Goal: Navigation & Orientation: Find specific page/section

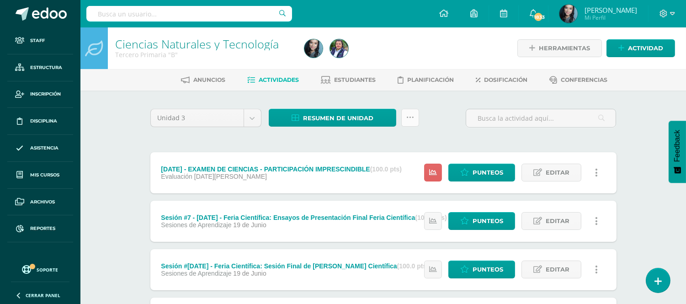
click at [408, 115] on icon at bounding box center [411, 118] width 8 height 8
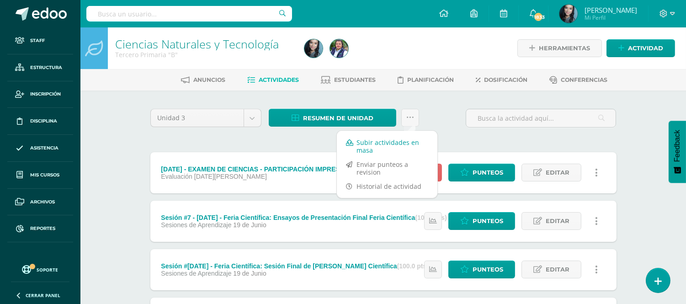
click at [390, 148] on link "Subir actividades en masa" at bounding box center [387, 146] width 101 height 22
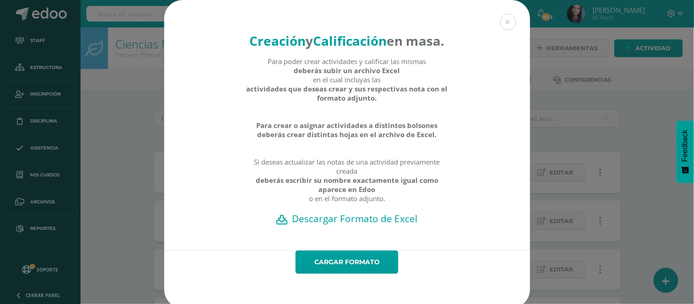
click at [367, 225] on h2 "Descargar Formato de Excel" at bounding box center [347, 218] width 334 height 13
click at [310, 274] on link "Cargar formato" at bounding box center [346, 262] width 103 height 23
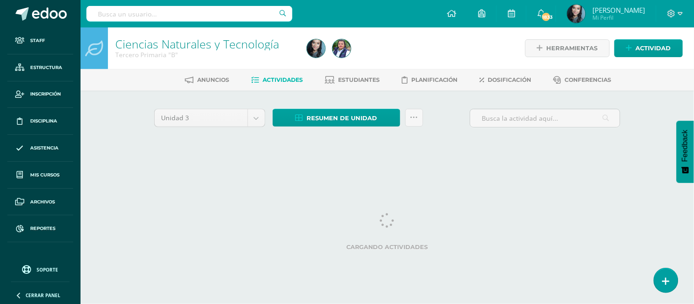
click at [444, 45] on div at bounding box center [400, 48] width 195 height 42
click at [449, 38] on div at bounding box center [400, 48] width 195 height 42
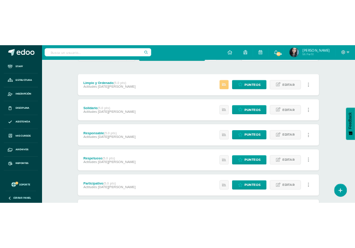
scroll to position [35, 0]
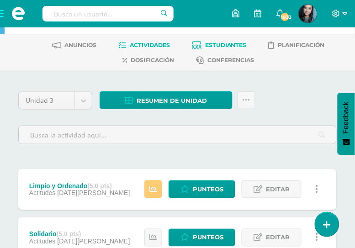
click at [222, 44] on span "Estudiantes" at bounding box center [226, 45] width 42 height 7
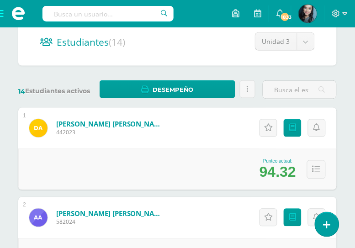
scroll to position [122, 0]
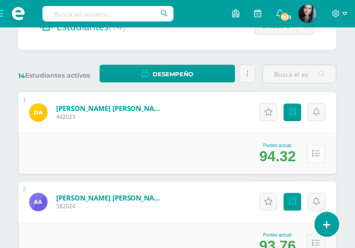
click at [319, 152] on icon at bounding box center [317, 154] width 8 height 8
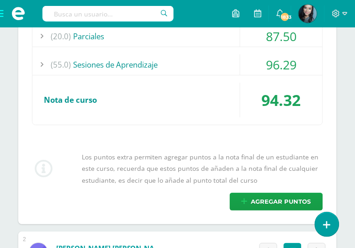
scroll to position [366, 0]
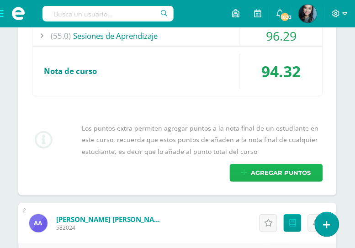
click at [281, 174] on span "Agregar puntos" at bounding box center [282, 173] width 60 height 17
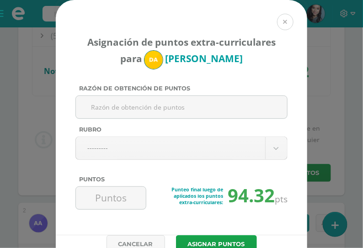
click at [282, 26] on button at bounding box center [285, 22] width 16 height 16
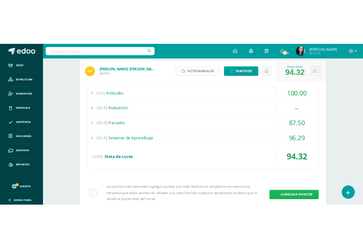
scroll to position [182, 0]
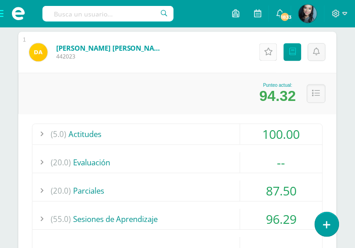
click at [269, 58] on link "Actitudinales" at bounding box center [269, 52] width 18 height 18
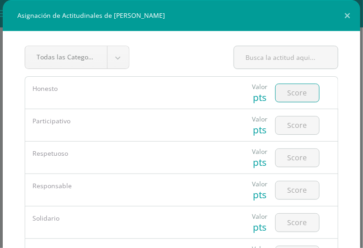
click at [298, 92] on input "number" at bounding box center [297, 93] width 43 height 18
type input "5"
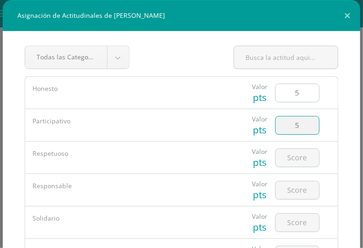
type input "5"
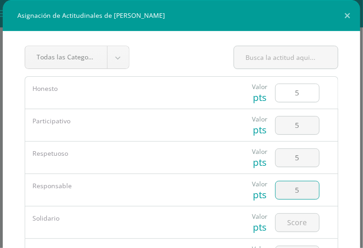
type input "5"
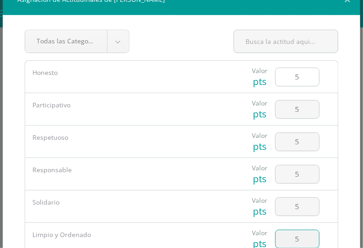
type input "5"
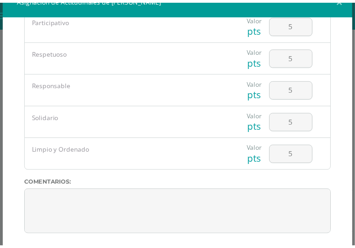
scroll to position [65, 0]
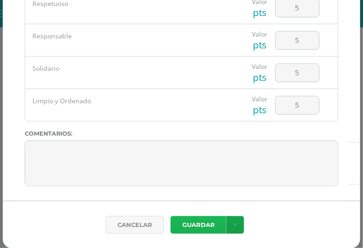
click at [193, 221] on button "Guardar" at bounding box center [199, 225] width 56 height 18
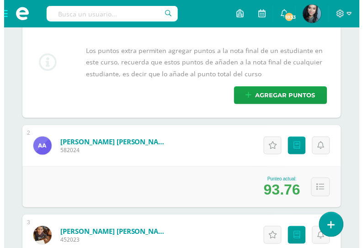
scroll to position [447, 0]
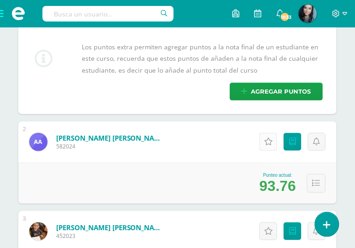
click at [269, 145] on link "Actitudinales" at bounding box center [269, 142] width 18 height 18
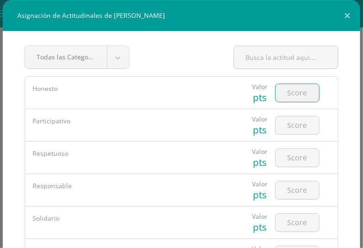
click at [296, 95] on input "number" at bounding box center [297, 93] width 43 height 18
type input "5"
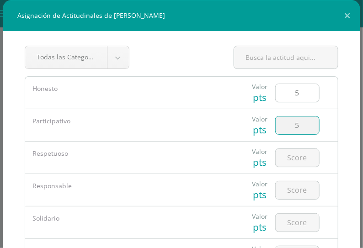
type input "5"
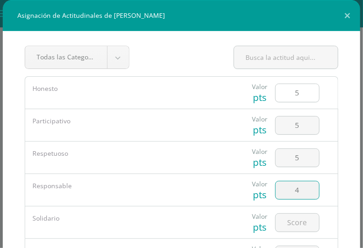
type input "4"
type input "5"
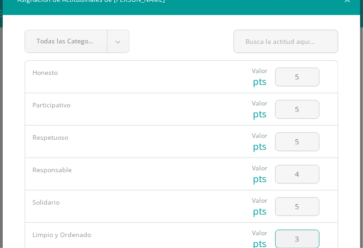
type input "3"
click at [330, 138] on div "Todas las Categorias Todas las Categorias Sin Categoría Honesto Valor pts 5 Val…" at bounding box center [182, 132] width 358 height 235
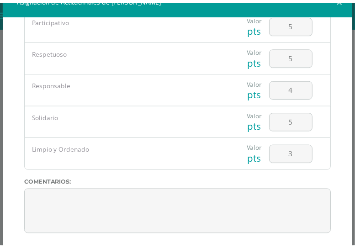
scroll to position [65, 0]
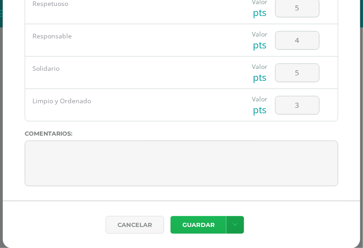
click at [203, 217] on button "Guardar" at bounding box center [199, 225] width 56 height 18
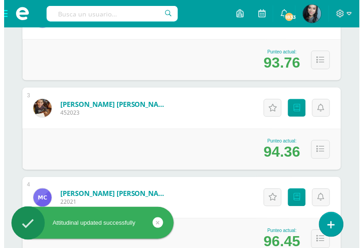
scroll to position [572, 0]
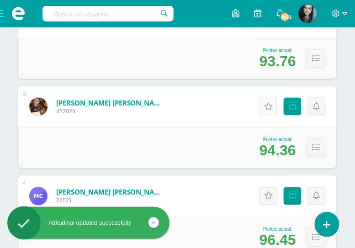
click at [270, 103] on icon at bounding box center [268, 107] width 9 height 8
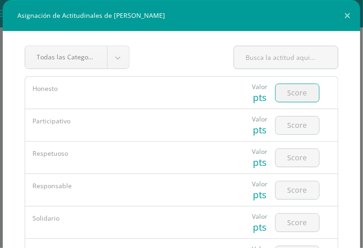
click at [282, 100] on input "number" at bounding box center [297, 93] width 43 height 18
type input "5"
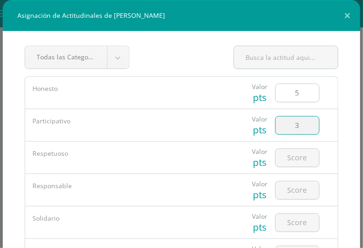
type input "3"
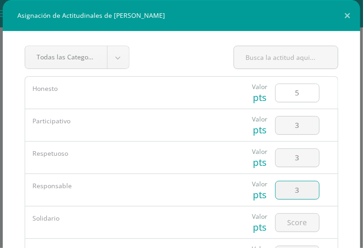
type input "3"
type input "5"
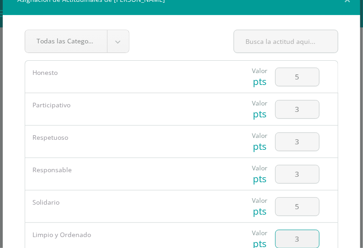
type input "3"
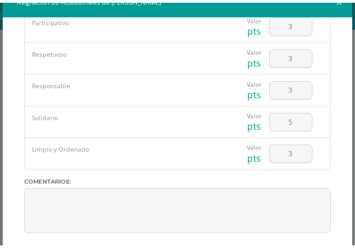
scroll to position [65, 0]
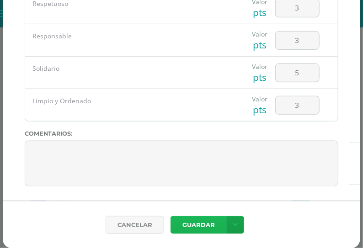
click at [202, 225] on button "Guardar" at bounding box center [199, 225] width 56 height 18
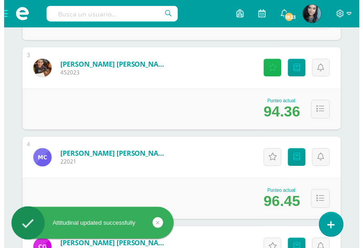
scroll to position [611, 0]
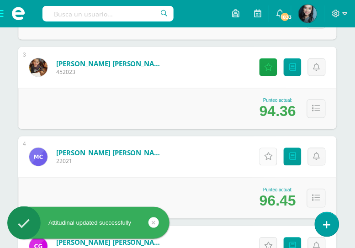
click at [269, 158] on icon at bounding box center [268, 157] width 9 height 8
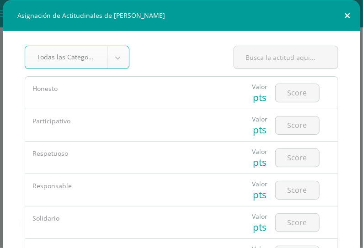
click at [339, 17] on button at bounding box center [347, 15] width 26 height 31
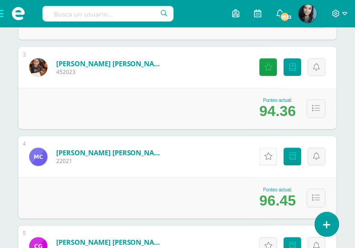
click at [272, 159] on icon at bounding box center [268, 157] width 9 height 8
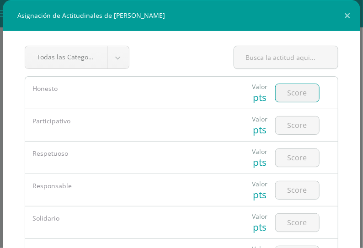
click at [280, 92] on input "number" at bounding box center [297, 93] width 43 height 18
type input "5"
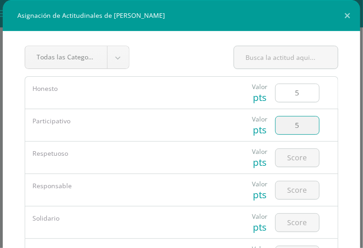
type input "5"
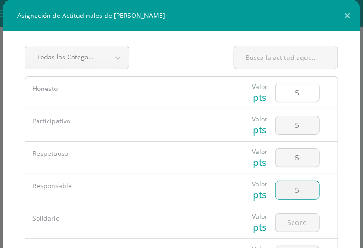
type input "5"
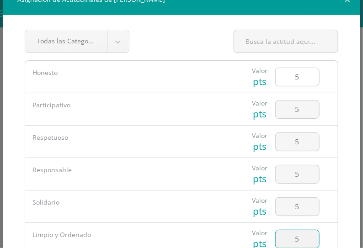
type input "5"
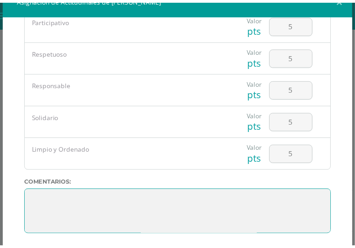
scroll to position [65, 0]
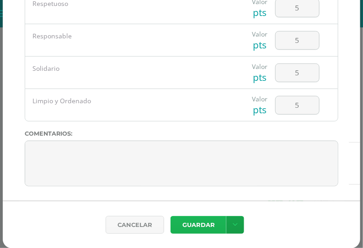
click at [185, 227] on button "Guardar" at bounding box center [199, 225] width 56 height 18
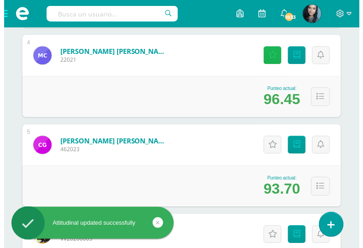
scroll to position [714, 0]
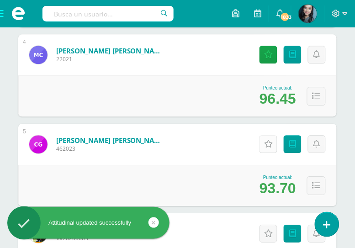
click at [271, 144] on icon at bounding box center [268, 144] width 9 height 8
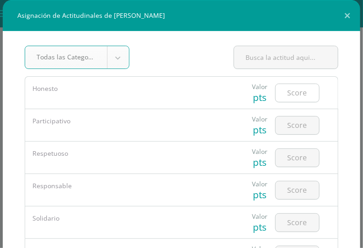
click at [291, 95] on input "number" at bounding box center [297, 93] width 43 height 18
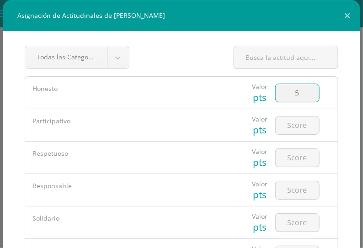
type input "5"
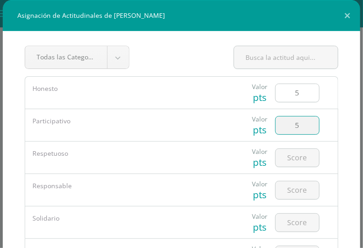
type input "5"
type input "3"
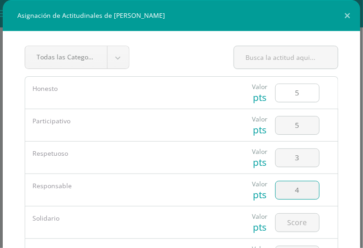
type input "4"
type input "5"
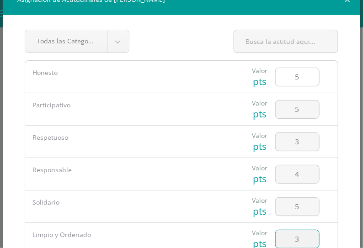
type input "3"
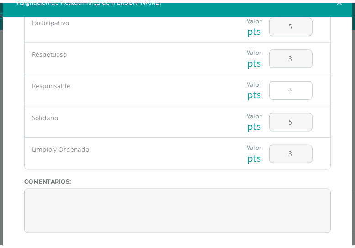
scroll to position [65, 0]
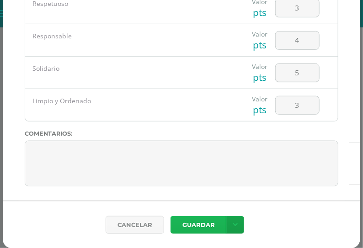
click at [194, 225] on button "Guardar" at bounding box center [199, 225] width 56 height 18
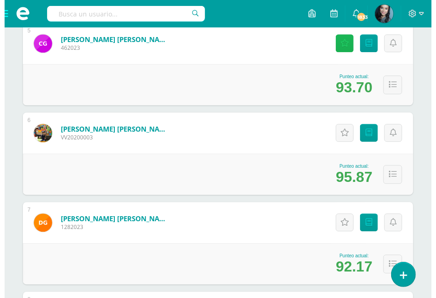
scroll to position [822, 0]
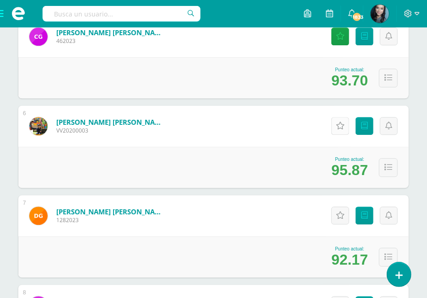
click at [341, 129] on icon at bounding box center [340, 126] width 9 height 8
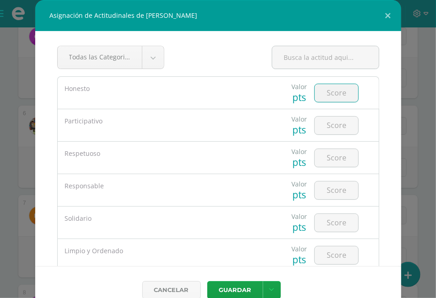
click at [329, 90] on input "number" at bounding box center [336, 93] width 43 height 18
type input "4"
type input "5"
type input "3"
type input "4"
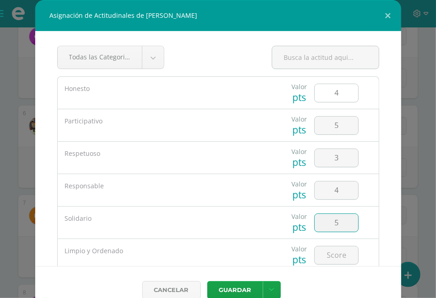
type input "5"
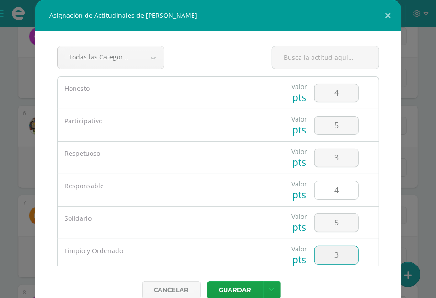
type input "3"
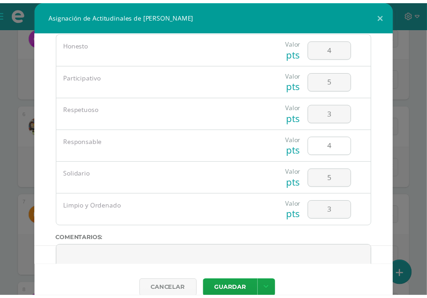
scroll to position [46, 0]
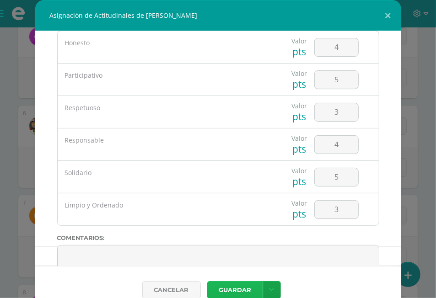
click at [244, 248] on button "Guardar" at bounding box center [235, 290] width 56 height 18
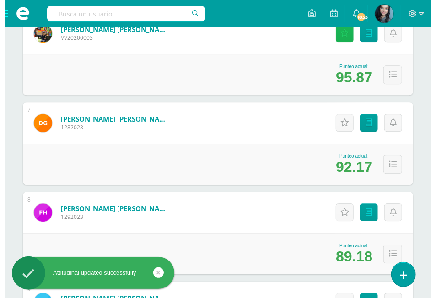
scroll to position [930, 0]
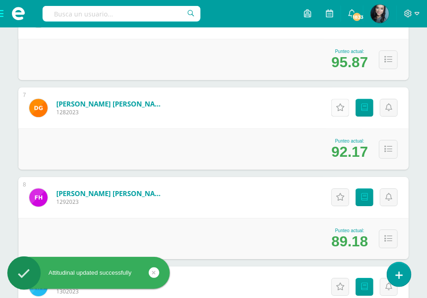
click at [338, 112] on link "Actitudinales" at bounding box center [340, 108] width 18 height 18
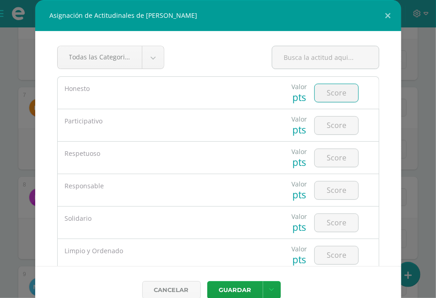
click at [329, 97] on input "number" at bounding box center [336, 93] width 43 height 18
type input "4"
type input "3"
type input "5"
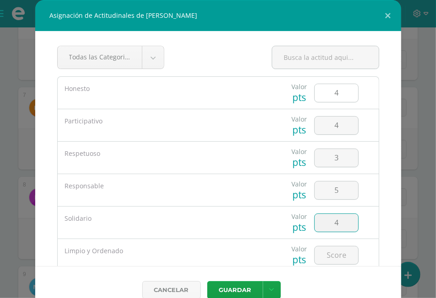
type input "4"
type input "5"
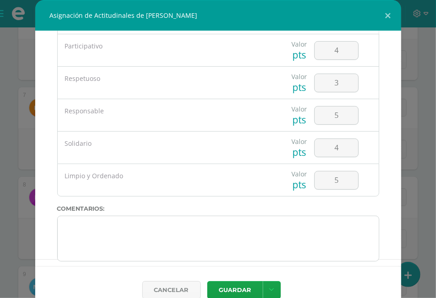
scroll to position [13, 0]
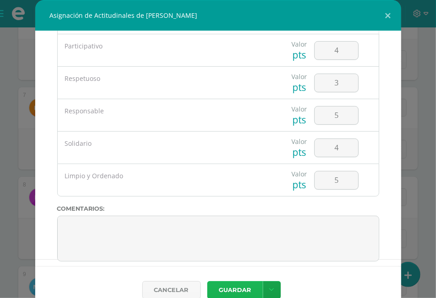
click at [233, 248] on button "Guardar" at bounding box center [235, 290] width 56 height 18
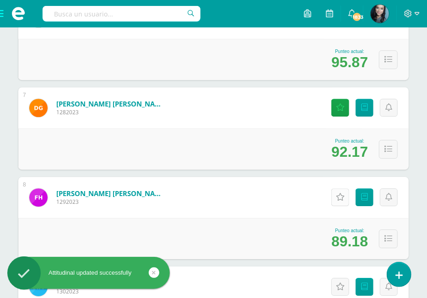
click at [334, 200] on link "Actitudinales" at bounding box center [340, 197] width 18 height 18
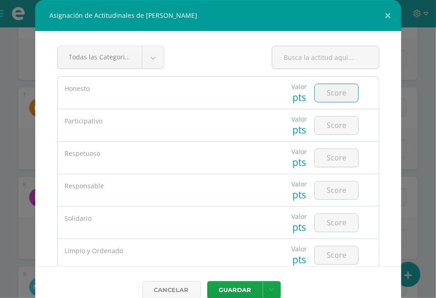
click at [329, 95] on input "number" at bounding box center [336, 93] width 43 height 18
type input "5"
type input "4"
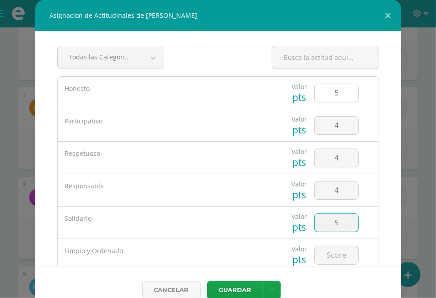
type input "5"
type input "3"
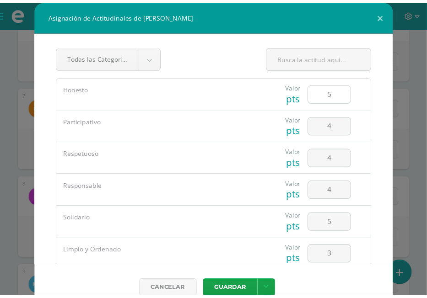
scroll to position [77, 0]
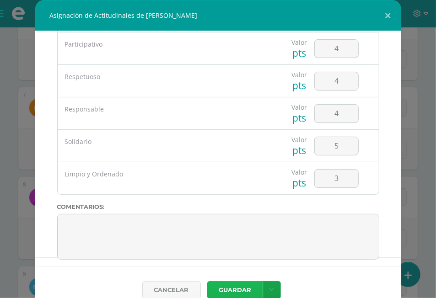
click at [244, 248] on button "Guardar" at bounding box center [235, 290] width 56 height 18
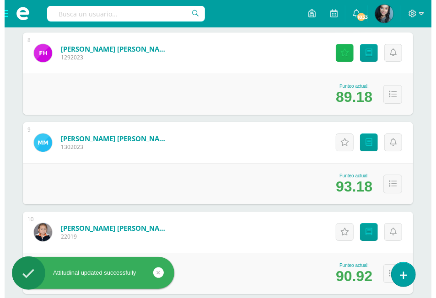
scroll to position [1071, 0]
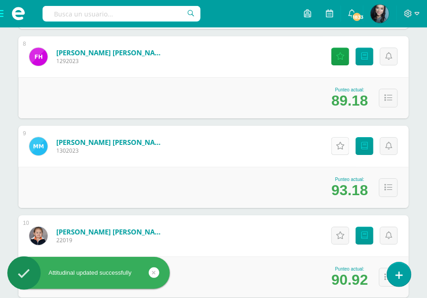
click at [341, 150] on link "Actitudinales" at bounding box center [340, 146] width 18 height 18
